Goal: Task Accomplishment & Management: Complete application form

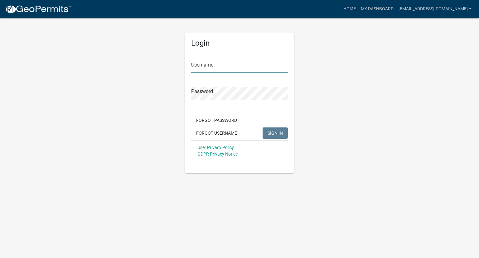
type input "[EMAIL_ADDRESS][DOMAIN_NAME]"
click at [281, 133] on span "SIGN IN" at bounding box center [275, 132] width 15 height 5
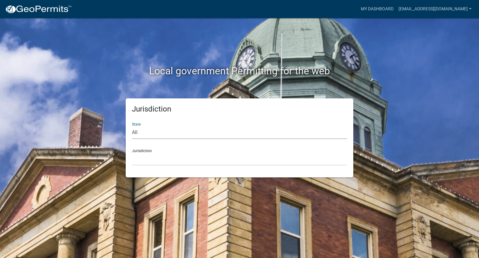
drag, startPoint x: 281, startPoint y: 133, endPoint x: 147, endPoint y: 131, distance: 133.5
click at [147, 131] on select "All [US_STATE] [US_STATE] [US_STATE] [US_STATE] [US_STATE] [US_STATE] [US_STATE…" at bounding box center [239, 132] width 215 height 13
select select "[US_STATE]"
click at [132, 126] on select "All [US_STATE] [US_STATE] [US_STATE] [US_STATE] [US_STATE] [US_STATE] [US_STATE…" at bounding box center [239, 132] width 215 height 13
click at [150, 161] on select "City of [GEOGRAPHIC_DATA], [US_STATE] [GEOGRAPHIC_DATA], [US_STATE][PERSON_NAME…" at bounding box center [239, 159] width 215 height 13
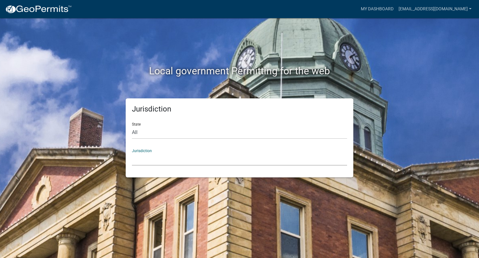
click at [132, 153] on select "City of [GEOGRAPHIC_DATA], [US_STATE] [GEOGRAPHIC_DATA], [US_STATE][PERSON_NAME…" at bounding box center [239, 159] width 215 height 13
click at [388, 8] on link "My Dashboard" at bounding box center [377, 9] width 38 height 12
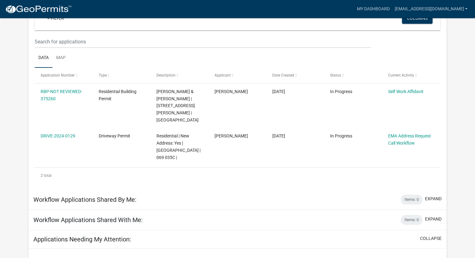
scroll to position [65, 0]
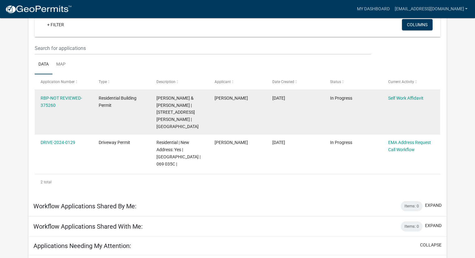
click at [61, 94] on datatable-body-cell "RBP-NOT REVIEWED-375260" at bounding box center [64, 112] width 58 height 45
click at [60, 97] on link "RBP-NOT REVIEWED-375260" at bounding box center [61, 101] width 41 height 12
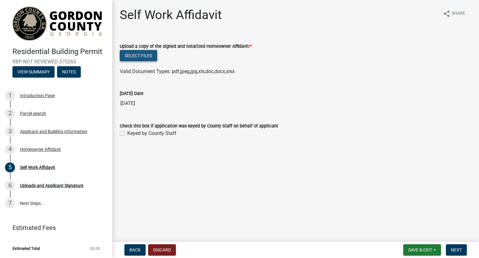
click at [137, 58] on button "Select files" at bounding box center [138, 55] width 37 height 11
click at [142, 97] on input "[DATE]" at bounding box center [296, 103] width 352 height 12
click at [27, 190] on div "6 Uploads and Applicant Signature" at bounding box center [53, 185] width 97 height 10
click at [466, 249] on button "Next" at bounding box center [456, 249] width 21 height 11
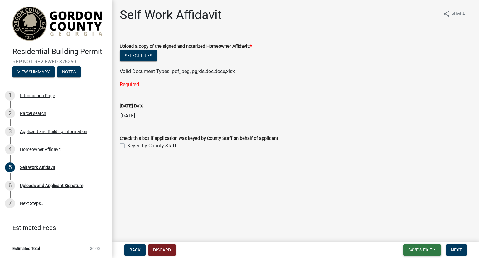
click at [434, 248] on button "Save & Exit" at bounding box center [422, 249] width 38 height 11
click at [414, 233] on button "Save & Exit" at bounding box center [416, 233] width 50 height 15
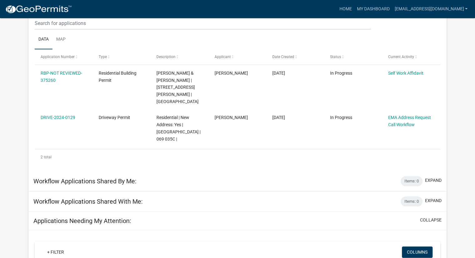
scroll to position [90, 0]
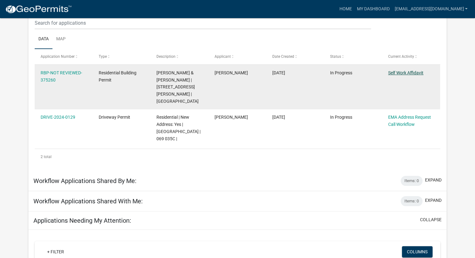
click at [416, 72] on link "Self Work Affidavit" at bounding box center [405, 72] width 35 height 5
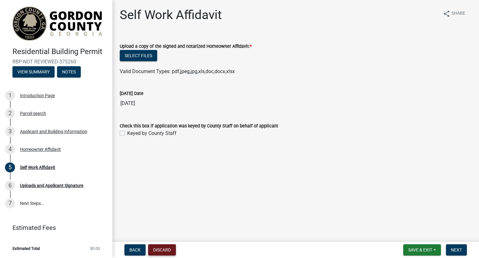
click at [165, 248] on button "Discard" at bounding box center [162, 249] width 28 height 11
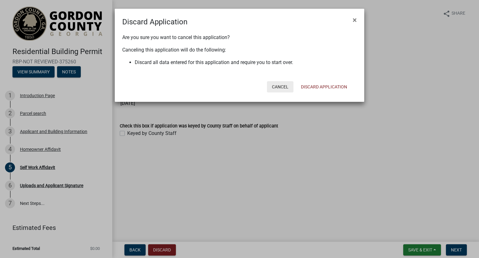
click at [287, 83] on button "Cancel" at bounding box center [280, 86] width 27 height 11
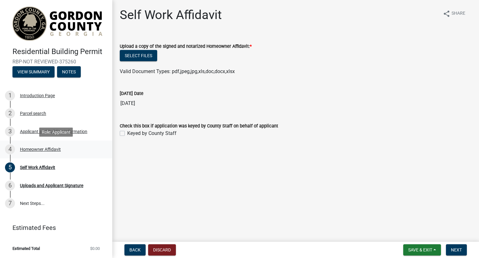
click at [26, 153] on div "4 Homeowner Affidavit" at bounding box center [53, 149] width 97 height 10
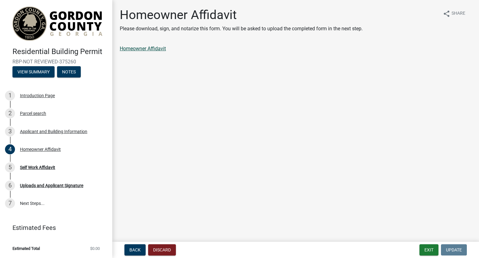
click at [138, 49] on link "Homeowner Affidavit" at bounding box center [143, 49] width 46 height 6
click at [32, 100] on div "1 Introduction Page" at bounding box center [53, 95] width 97 height 10
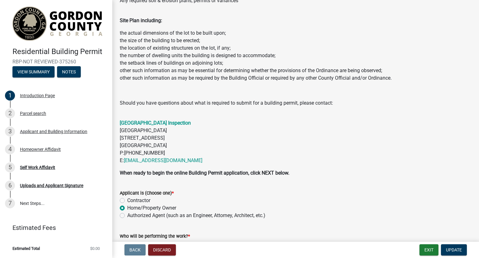
scroll to position [221, 0]
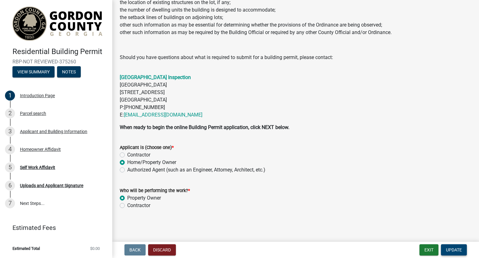
click at [452, 249] on span "Update" at bounding box center [454, 249] width 16 height 5
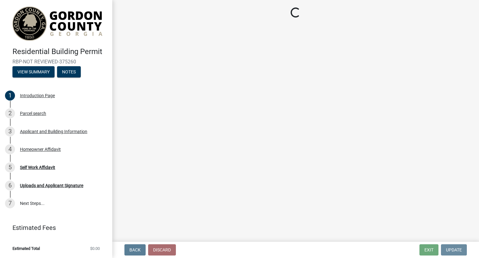
scroll to position [0, 0]
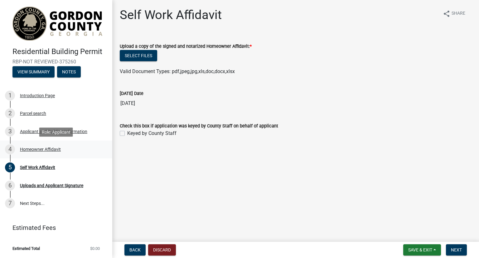
click at [33, 151] on div "Homeowner Affidavit" at bounding box center [40, 149] width 41 height 4
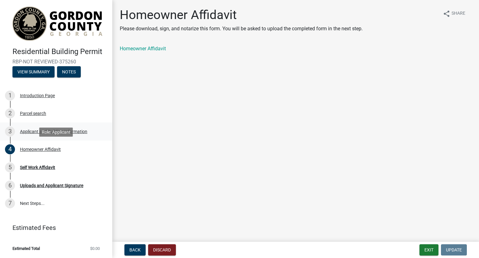
drag, startPoint x: 32, startPoint y: 149, endPoint x: 20, endPoint y: 128, distance: 24.9
click at [20, 128] on div "3 Applicant and Building Information" at bounding box center [53, 131] width 97 height 10
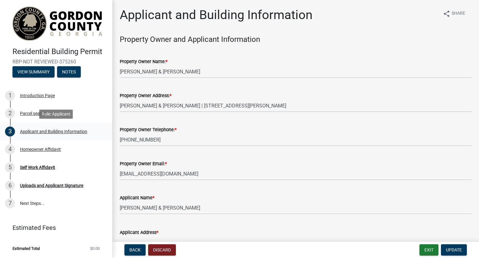
click at [22, 130] on div "Applicant and Building Information" at bounding box center [53, 131] width 67 height 4
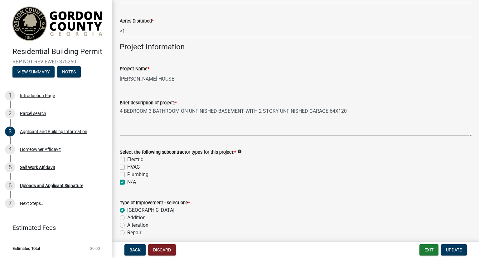
scroll to position [469, 0]
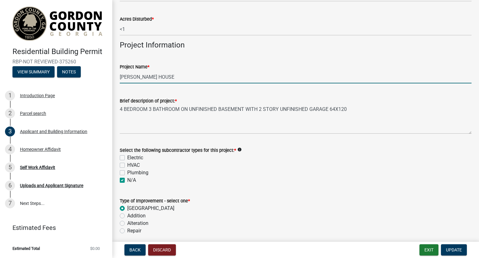
click at [188, 80] on input "[PERSON_NAME] HOUSE" at bounding box center [296, 77] width 352 height 13
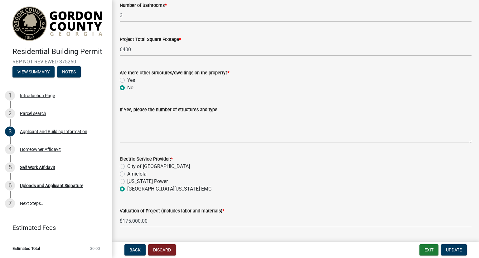
scroll to position [1191, 0]
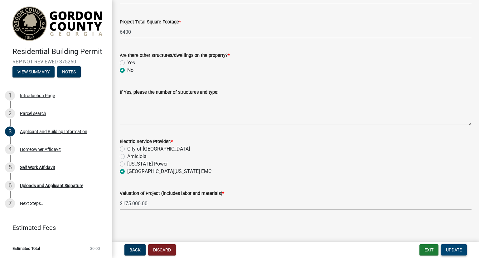
type input "[PERSON_NAME] [STREET_ADDRESS][PERSON_NAME]"
click at [458, 247] on span "Update" at bounding box center [454, 249] width 16 height 5
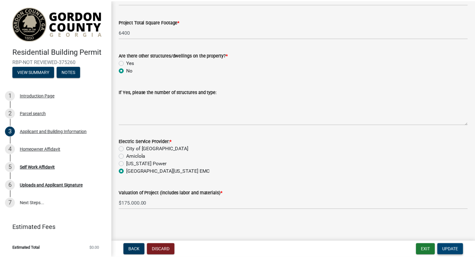
scroll to position [0, 0]
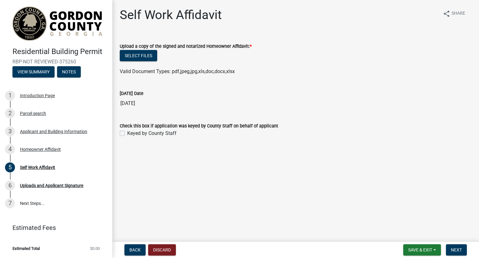
click at [361, 226] on main "Self Work Affidavit share Share Upload a copy of the signed and notarized Homeo…" at bounding box center [295, 119] width 367 height 239
click at [74, 188] on div "Uploads and Applicant Signature" at bounding box center [51, 185] width 63 height 4
click at [433, 252] on button "Save & Exit" at bounding box center [422, 249] width 38 height 11
click at [421, 232] on button "Save & Exit" at bounding box center [416, 233] width 50 height 15
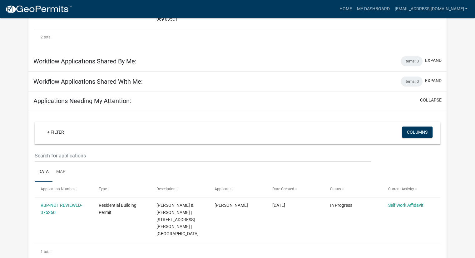
scroll to position [223, 0]
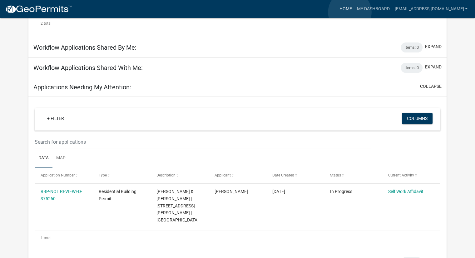
click at [349, 12] on link "Home" at bounding box center [344, 9] width 17 height 12
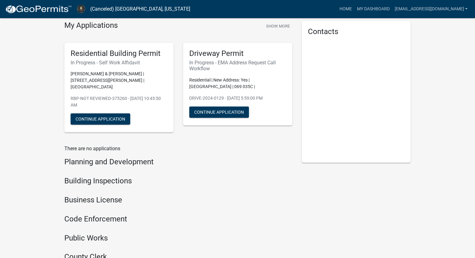
scroll to position [25, 0]
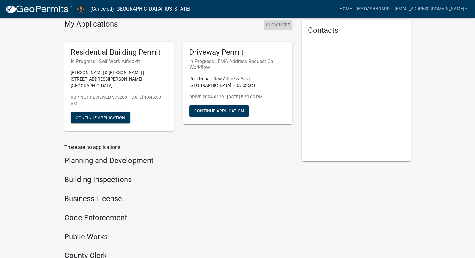
click at [280, 22] on button "Show More" at bounding box center [277, 25] width 29 height 10
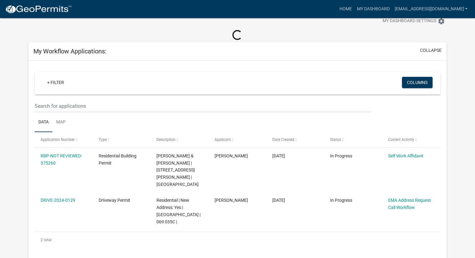
scroll to position [44, 0]
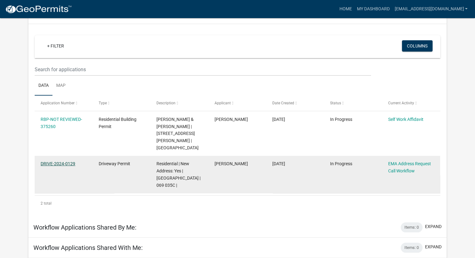
click at [69, 161] on link "DRIVE-2024-0129" at bounding box center [58, 163] width 35 height 5
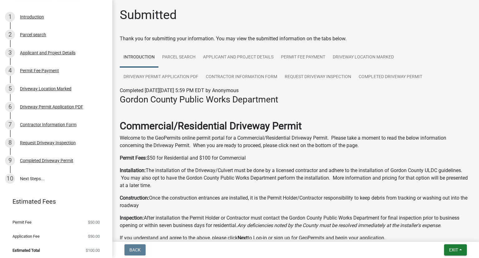
scroll to position [40, 0]
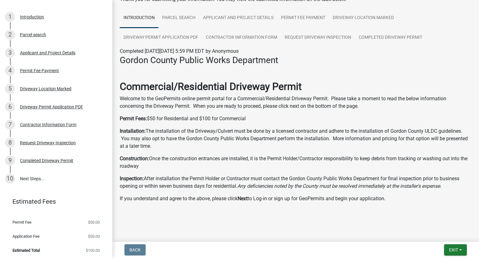
drag, startPoint x: 479, startPoint y: 187, endPoint x: 309, endPoint y: 117, distance: 183.4
click at [309, 117] on p "Permit Fees: $50 for Residential and $100 for Commercial" at bounding box center [296, 118] width 352 height 7
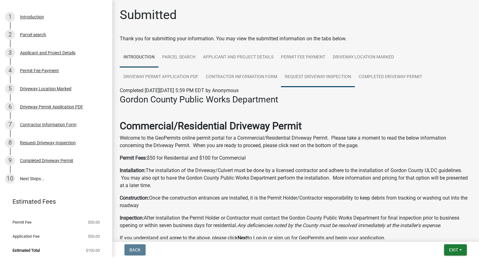
click at [329, 77] on link "Request Driveway Inspection" at bounding box center [318, 77] width 74 height 20
